Goal: Information Seeking & Learning: Learn about a topic

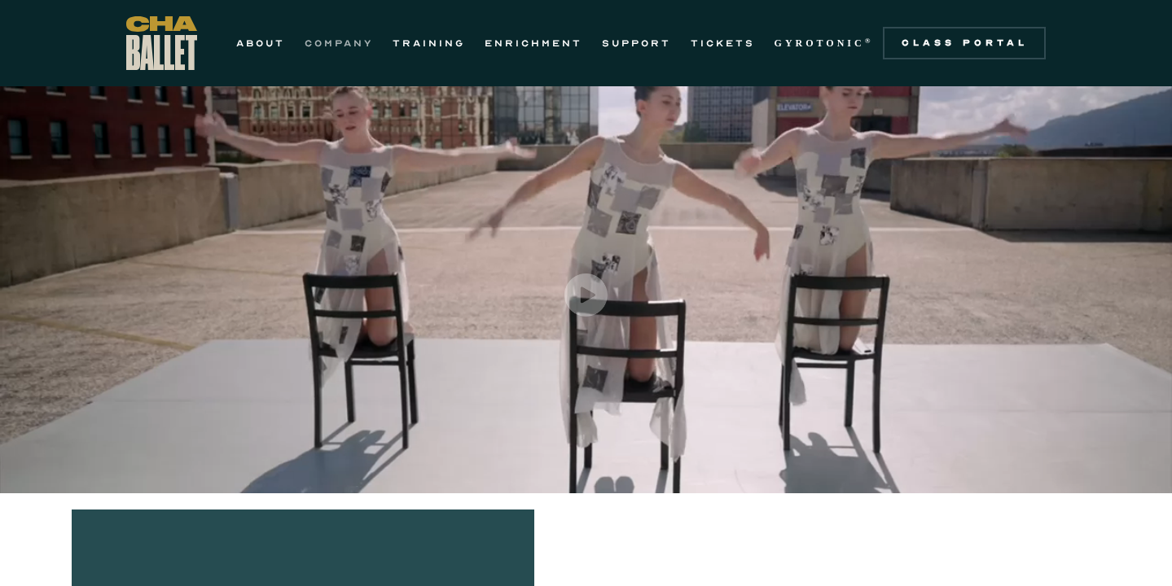
click at [339, 44] on link "COMPANY" at bounding box center [339, 43] width 68 height 20
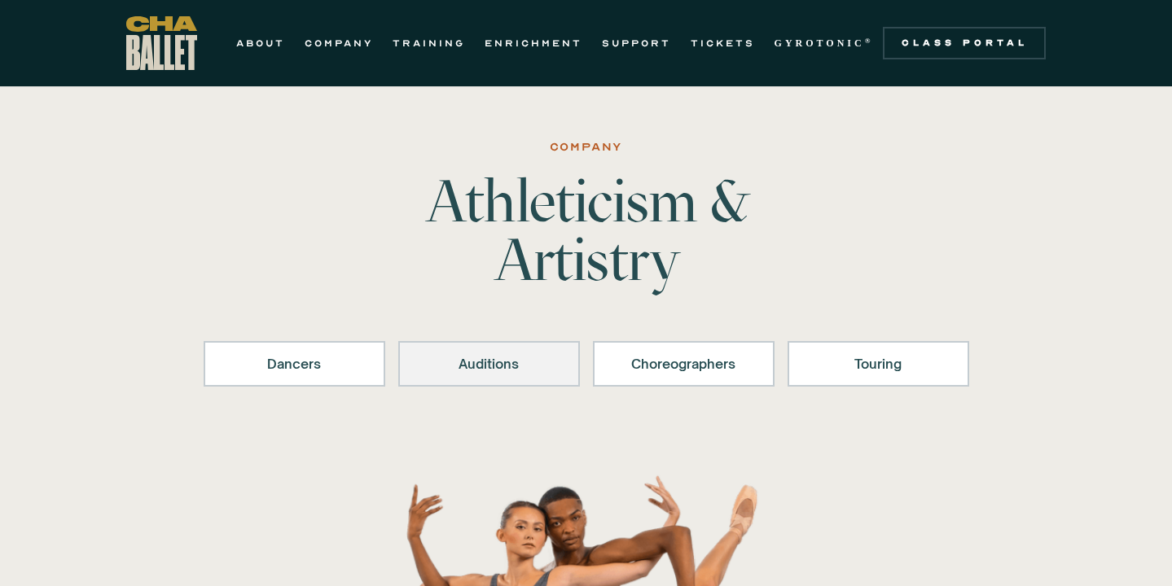
click at [450, 358] on div "Auditions" at bounding box center [488, 364] width 139 height 20
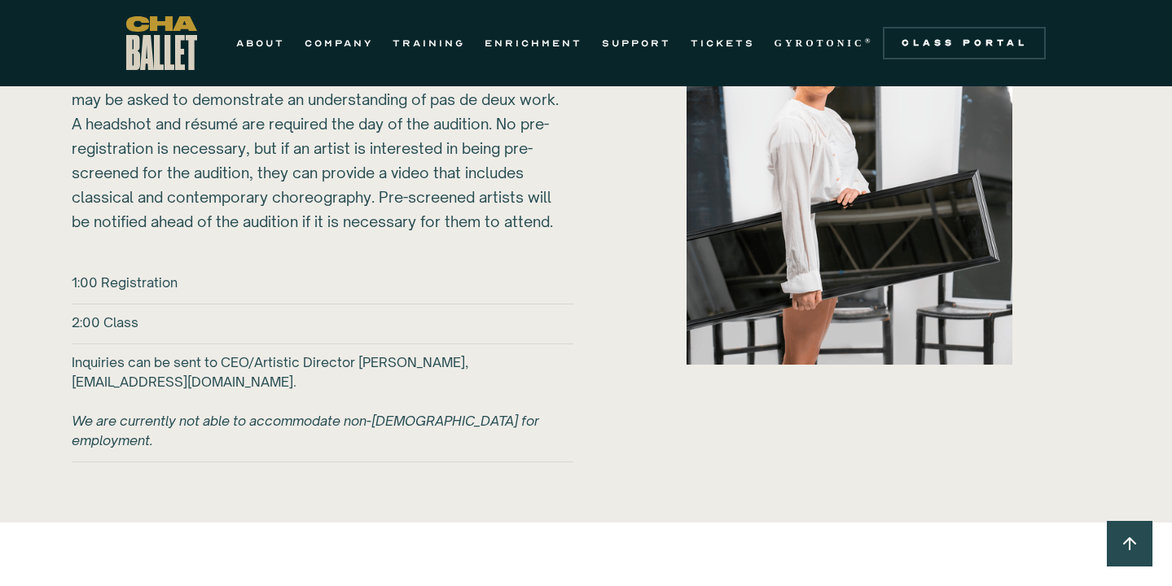
scroll to position [2477, 0]
